Goal: Transaction & Acquisition: Purchase product/service

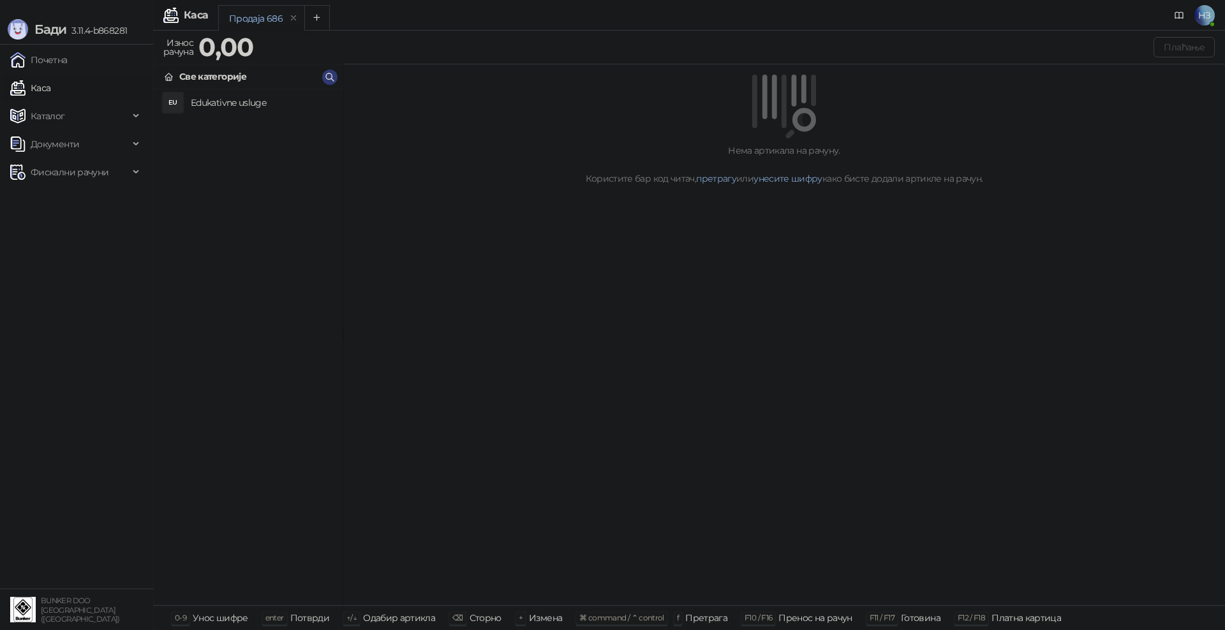
click at [244, 109] on h4 "Edukativne usluge" at bounding box center [262, 102] width 142 height 20
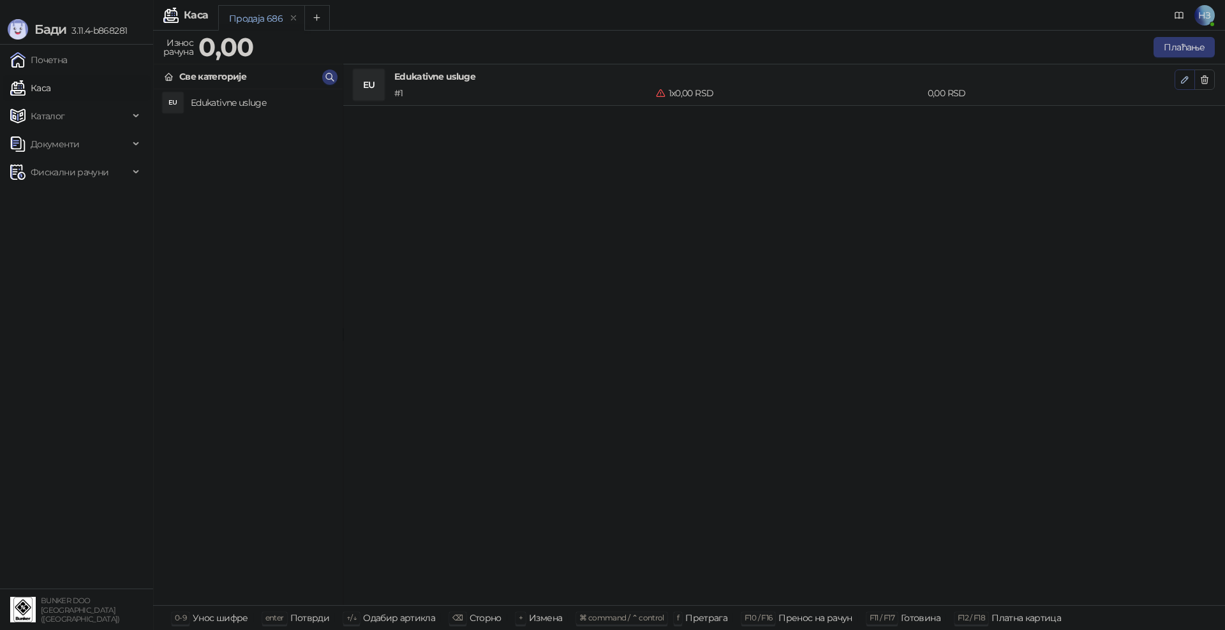
click at [1185, 82] on icon "button" at bounding box center [1184, 80] width 10 height 10
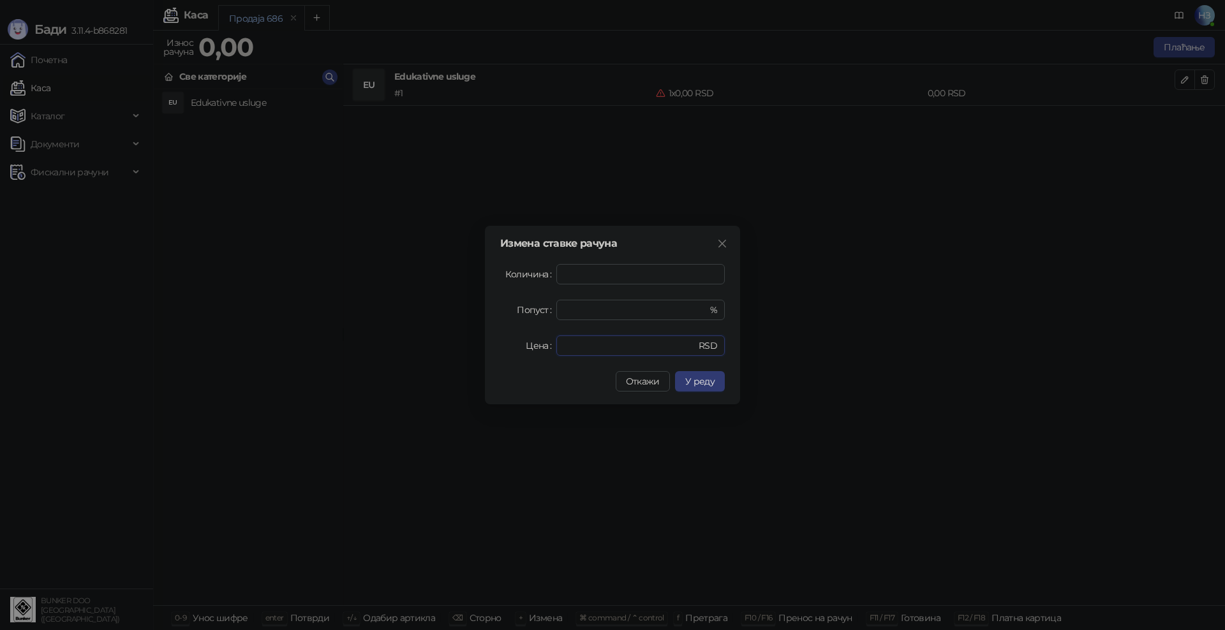
drag, startPoint x: 588, startPoint y: 346, endPoint x: 546, endPoint y: 344, distance: 42.1
click at [546, 344] on div "Цена * RSD" at bounding box center [612, 345] width 225 height 20
type input "****"
click at [705, 376] on span "У реду" at bounding box center [699, 381] width 29 height 11
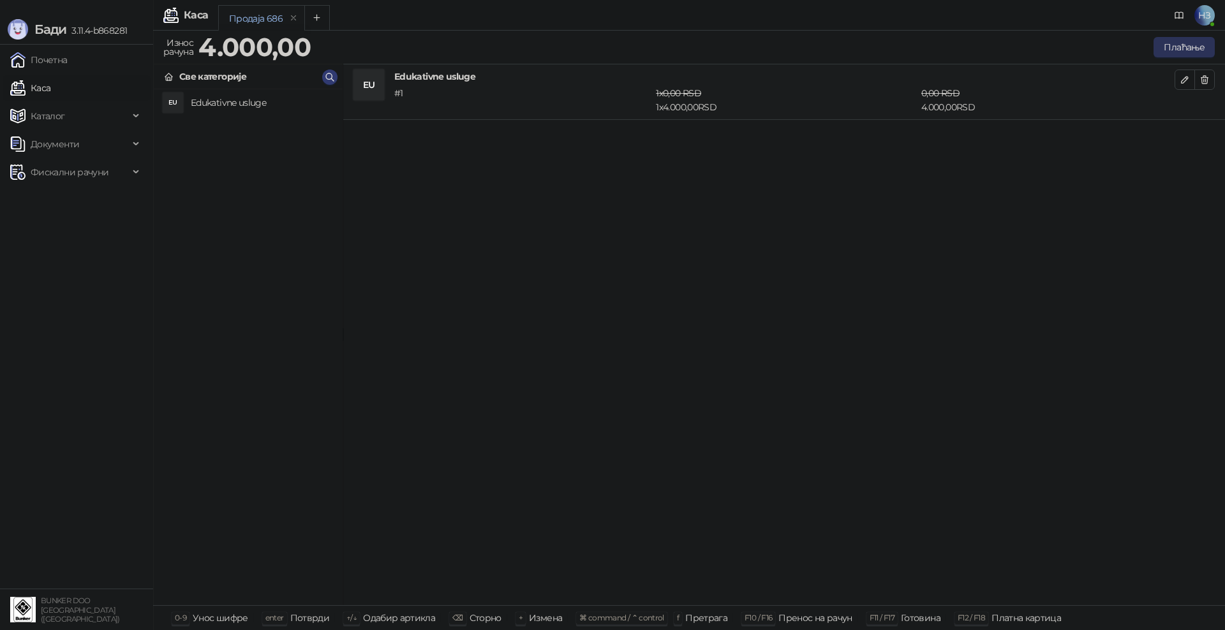
click at [1162, 41] on button "Плаћање" at bounding box center [1183, 47] width 61 height 20
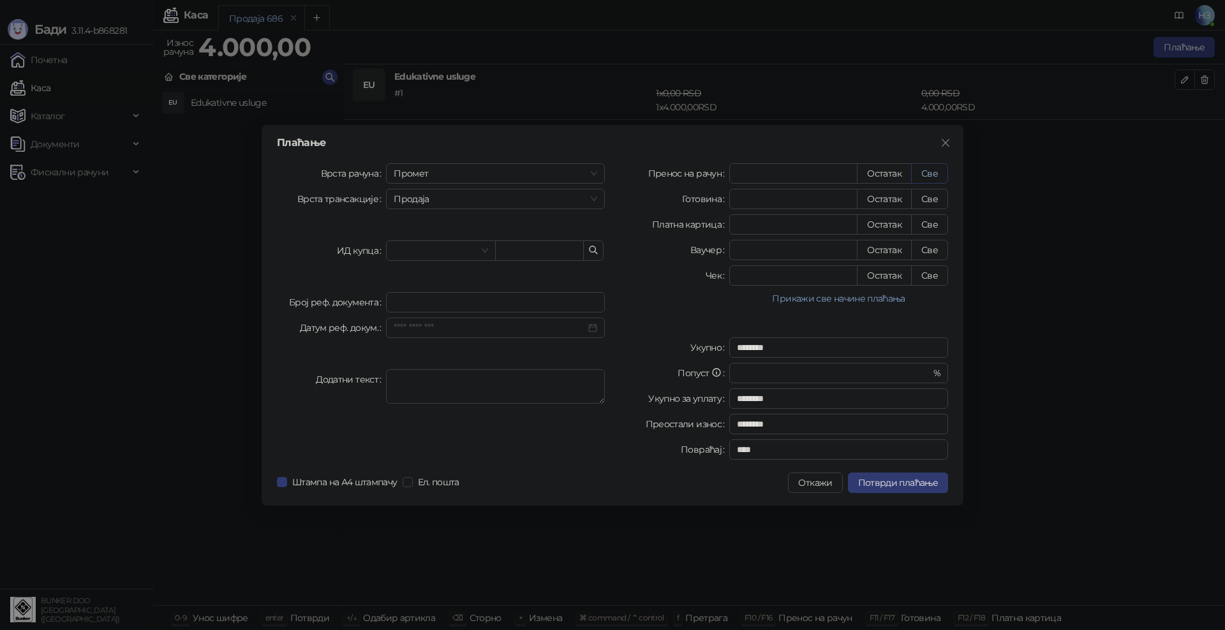
click at [922, 168] on button "Све" at bounding box center [929, 173] width 37 height 20
type input "****"
click at [901, 481] on span "Потврди плаћање" at bounding box center [898, 482] width 80 height 11
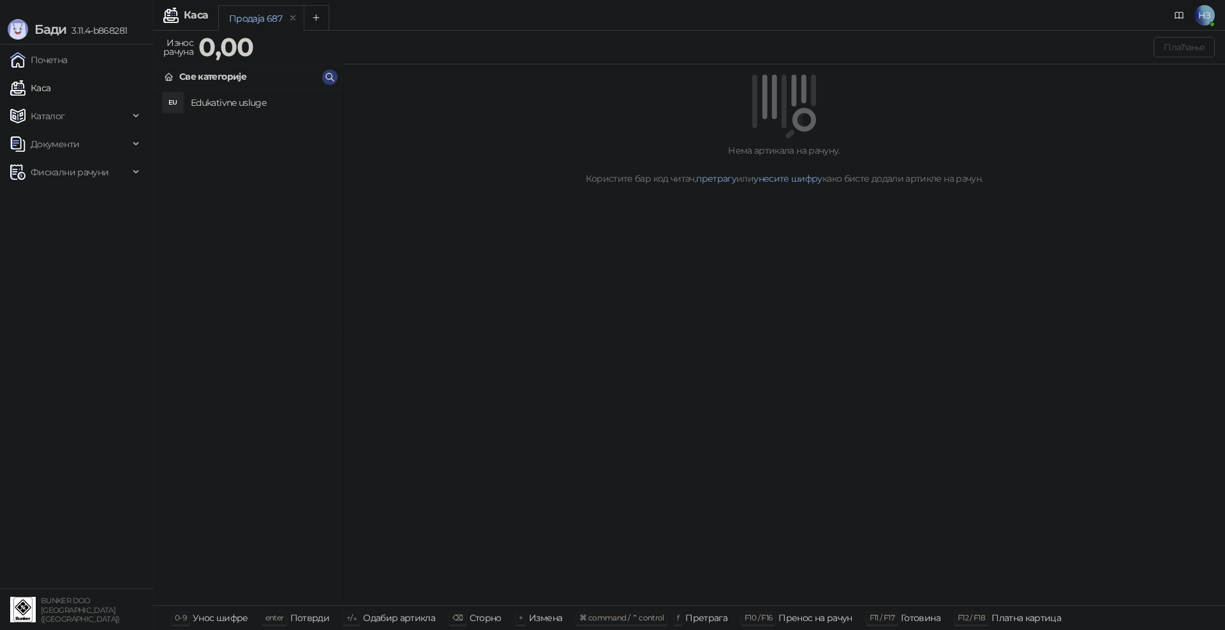
click at [235, 97] on h4 "Edukativne usluge" at bounding box center [262, 102] width 142 height 20
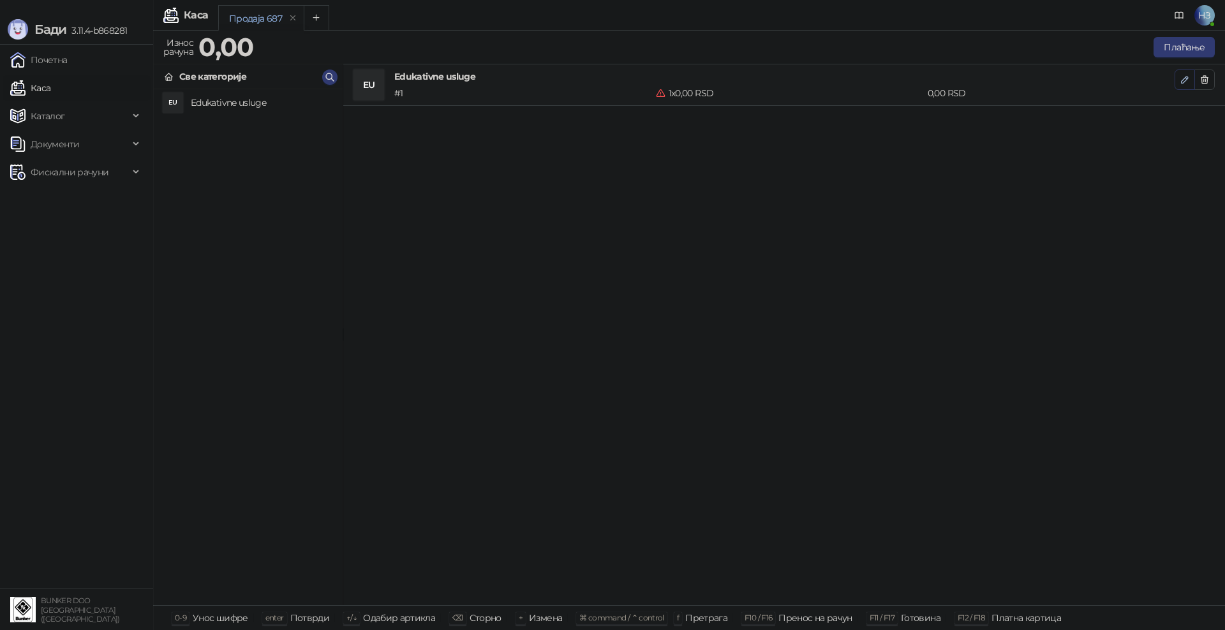
click at [1180, 75] on icon "button" at bounding box center [1184, 80] width 10 height 10
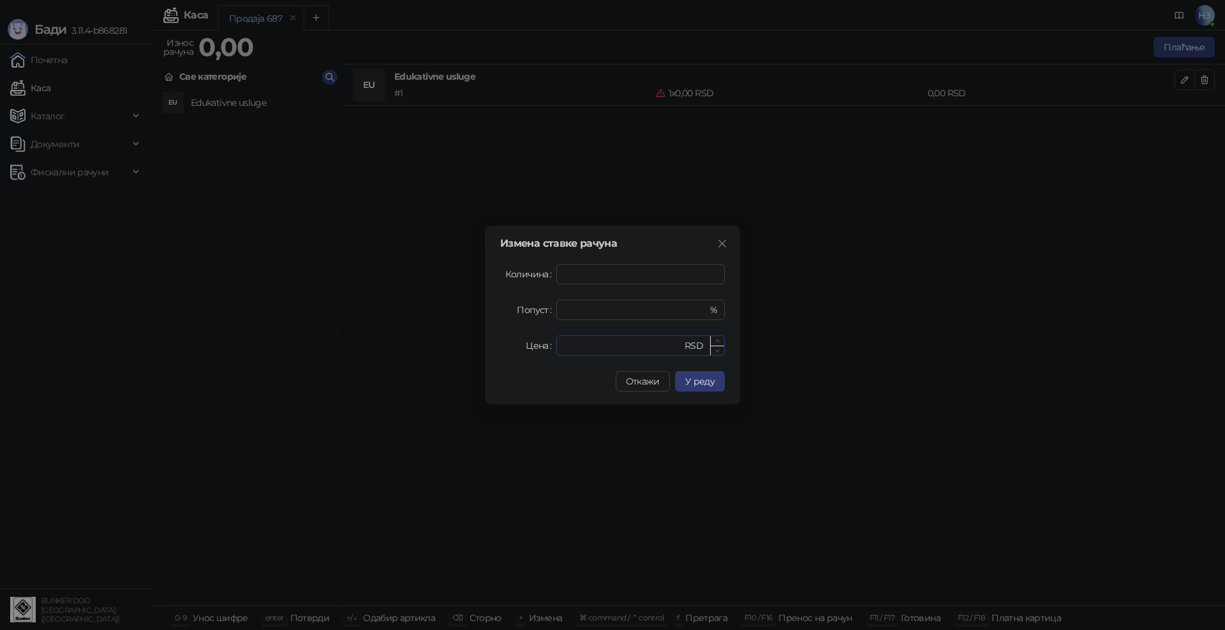
click at [597, 346] on input "*" at bounding box center [623, 345] width 118 height 19
drag, startPoint x: 571, startPoint y: 346, endPoint x: 555, endPoint y: 343, distance: 16.8
click at [555, 343] on div "Цена * RSD" at bounding box center [612, 345] width 225 height 20
type input "****"
drag, startPoint x: 705, startPoint y: 379, endPoint x: 712, endPoint y: 380, distance: 7.1
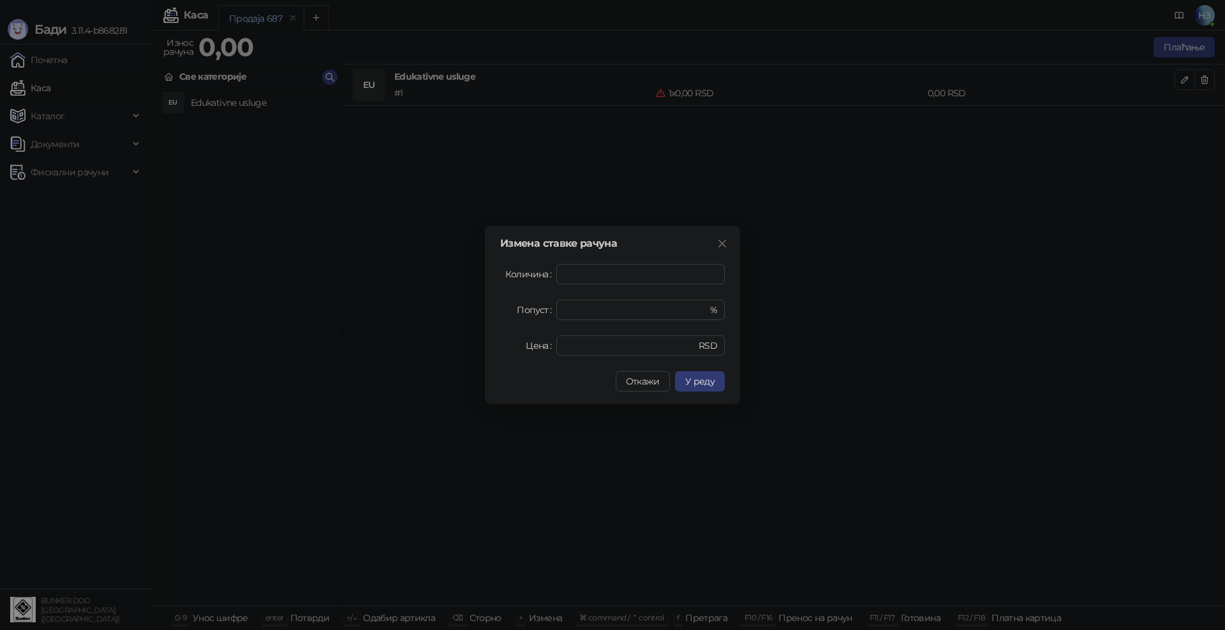
click at [705, 379] on span "У реду" at bounding box center [699, 381] width 29 height 11
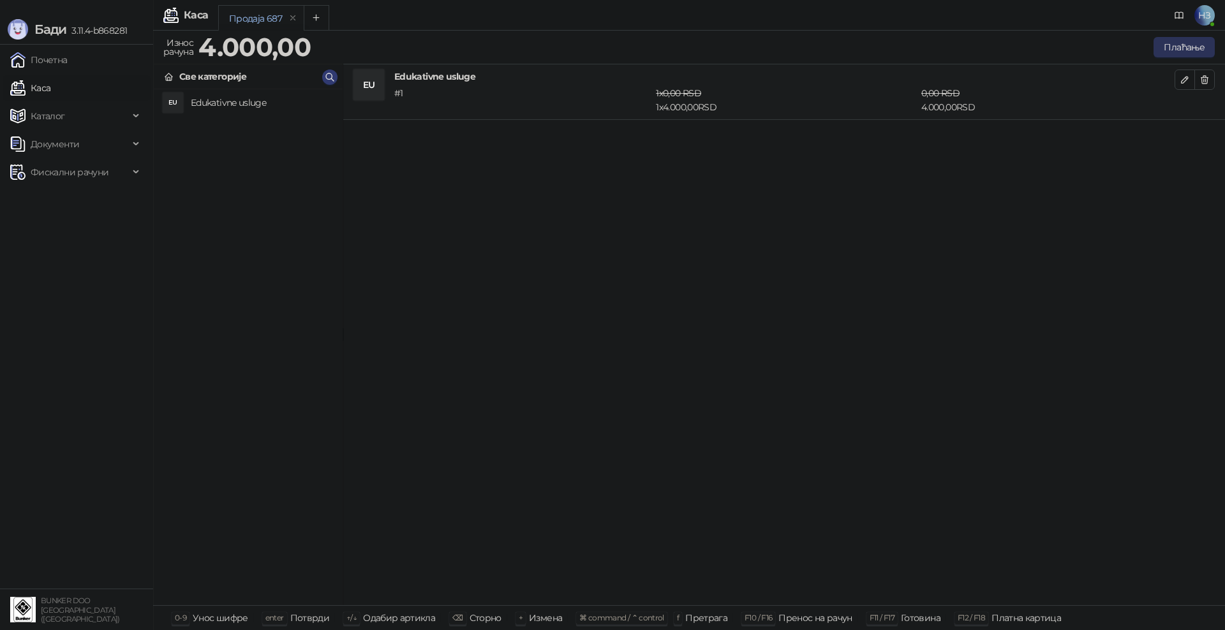
click at [1181, 40] on button "Плаћање" at bounding box center [1183, 47] width 61 height 20
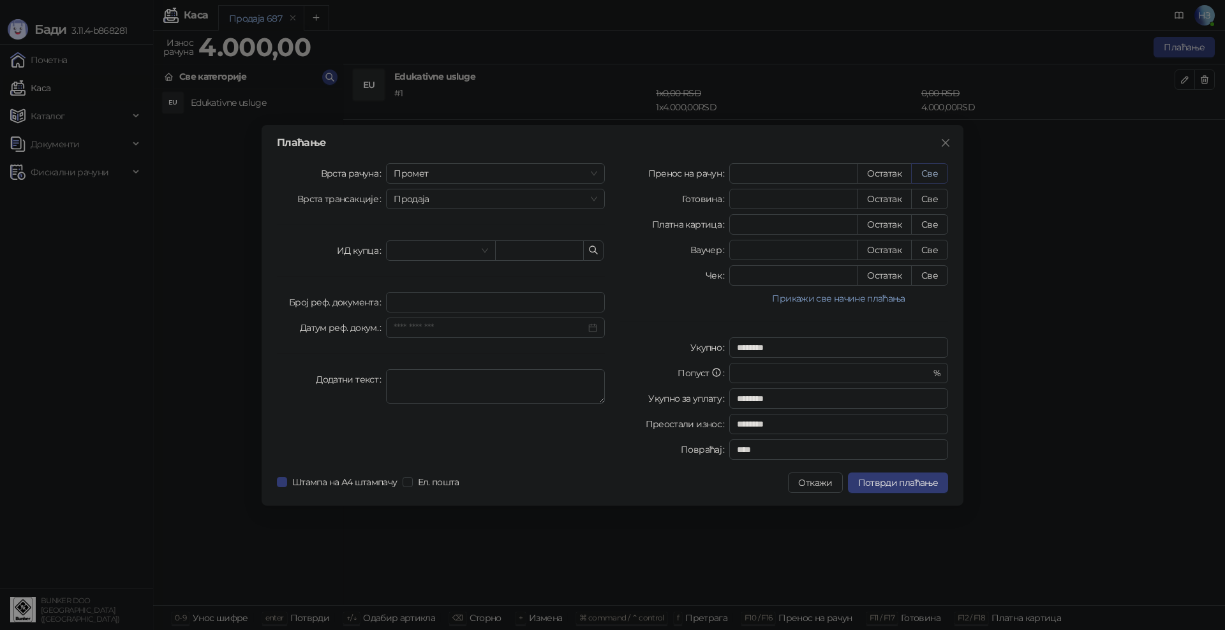
click at [931, 170] on button "Све" at bounding box center [929, 173] width 37 height 20
type input "****"
click at [906, 482] on span "Потврди плаћање" at bounding box center [898, 482] width 80 height 11
